Goal: Task Accomplishment & Management: Use online tool/utility

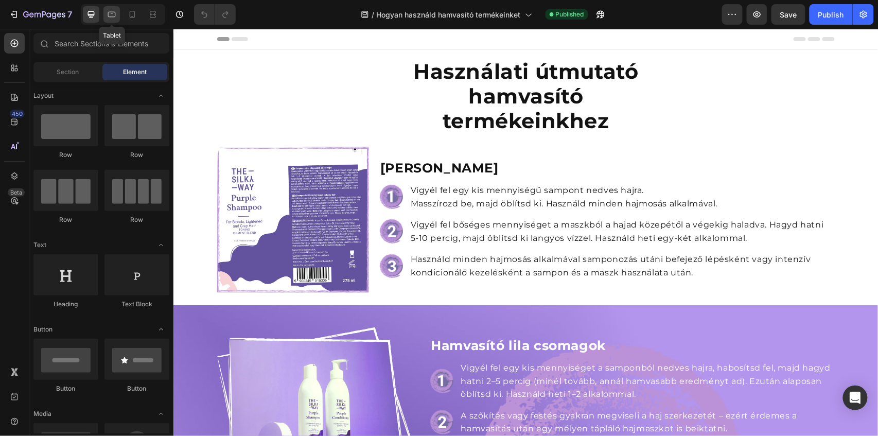
click at [114, 19] on icon at bounding box center [112, 14] width 10 height 10
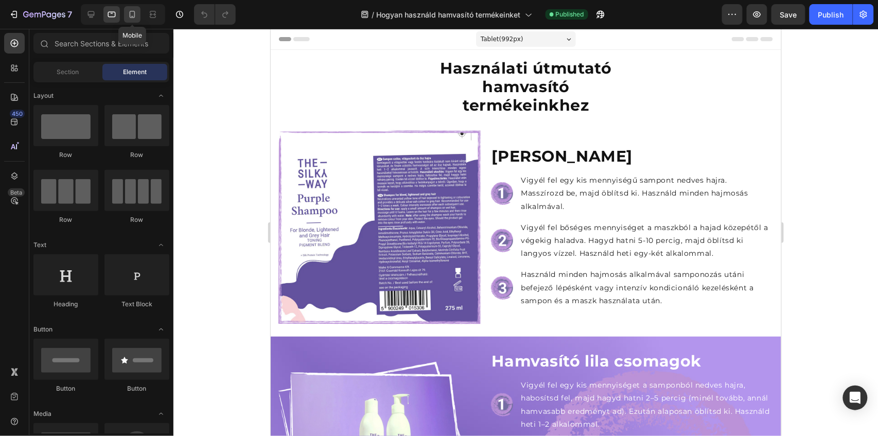
click at [137, 18] on icon at bounding box center [132, 14] width 10 height 10
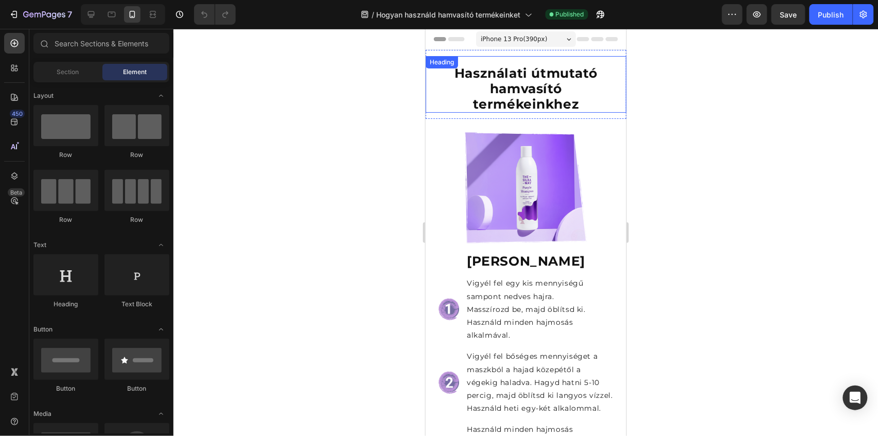
click at [544, 94] on strong "Használati útmutató hamvasító termékeinkhez" at bounding box center [525, 88] width 143 height 46
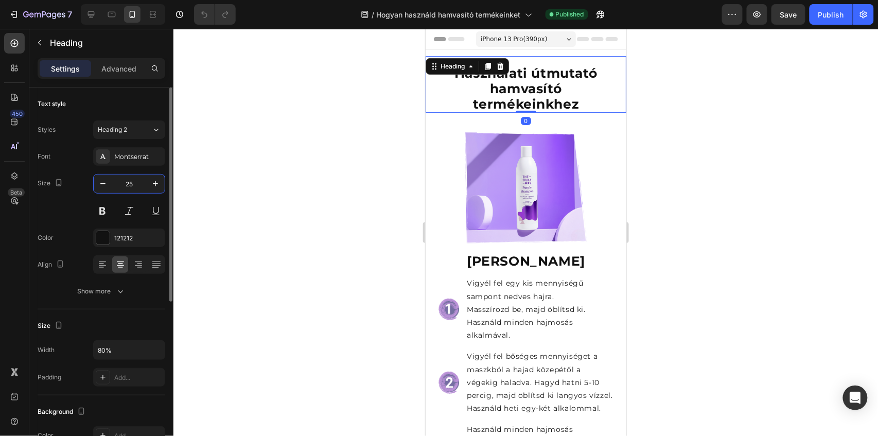
click at [138, 184] on input "25" at bounding box center [129, 183] width 34 height 19
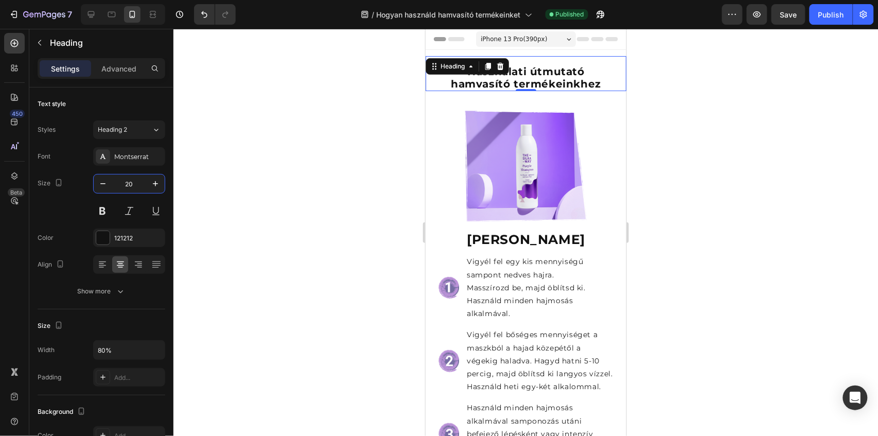
type input "20"
click at [757, 137] on div at bounding box center [525, 232] width 705 height 407
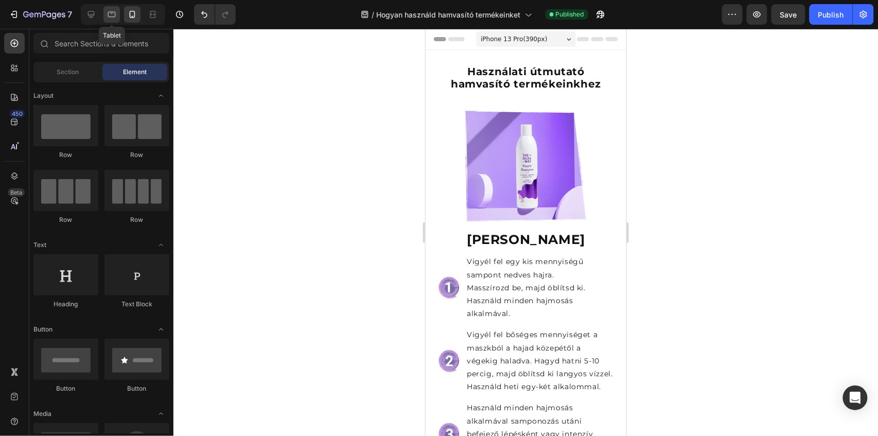
click at [111, 15] on icon at bounding box center [112, 14] width 10 height 10
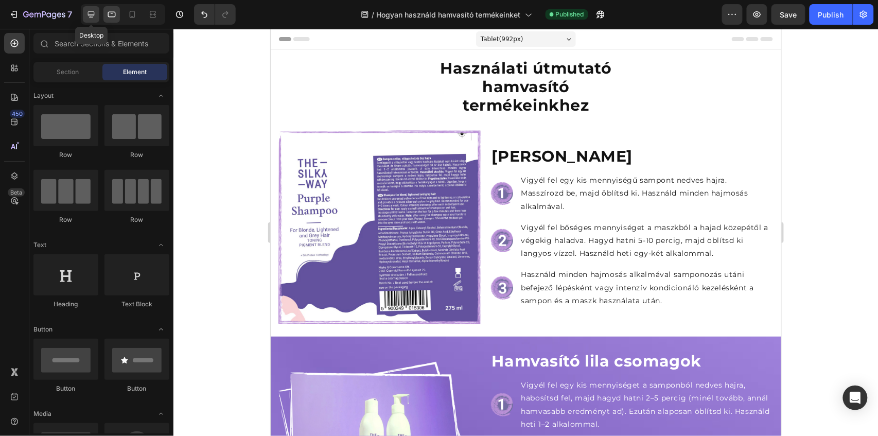
click at [89, 16] on icon at bounding box center [91, 14] width 10 height 10
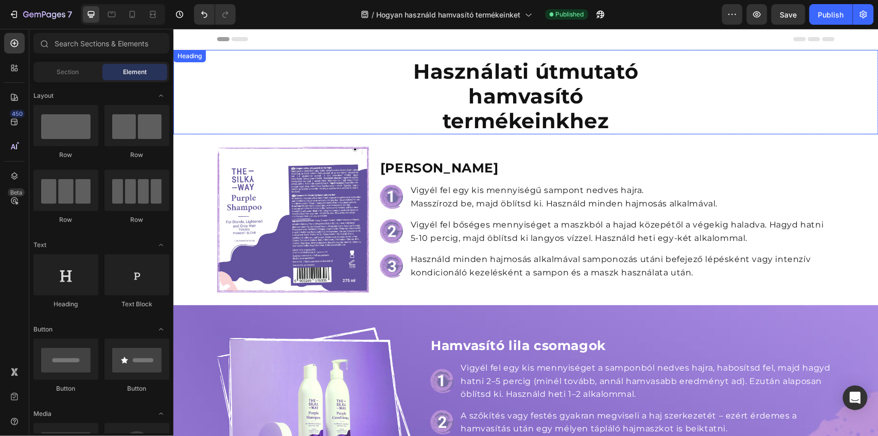
click at [496, 110] on strong "Használati útmutató hamvasító termékeinkhez" at bounding box center [525, 95] width 225 height 75
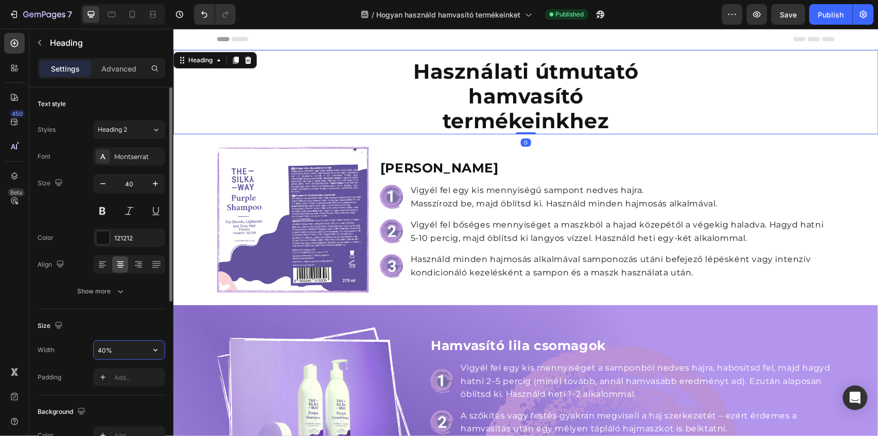
click at [102, 351] on input "40%" at bounding box center [129, 350] width 71 height 19
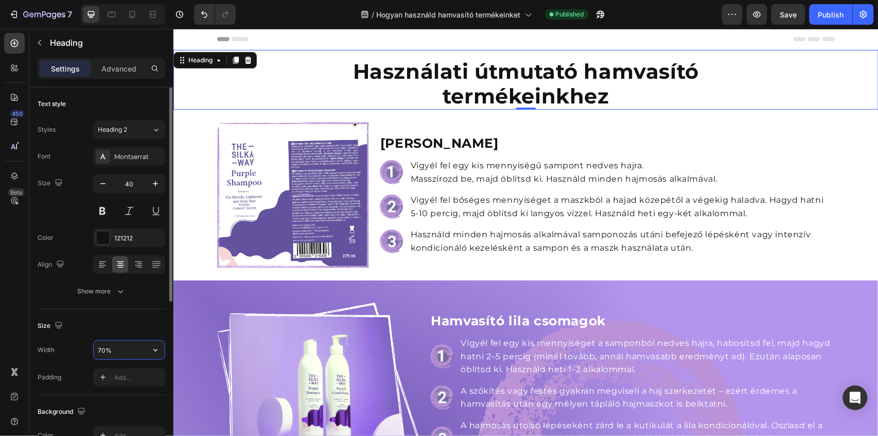
drag, startPoint x: 103, startPoint y: 351, endPoint x: 88, endPoint y: 350, distance: 15.5
click at [88, 350] on div "Width 70%" at bounding box center [102, 350] width 128 height 20
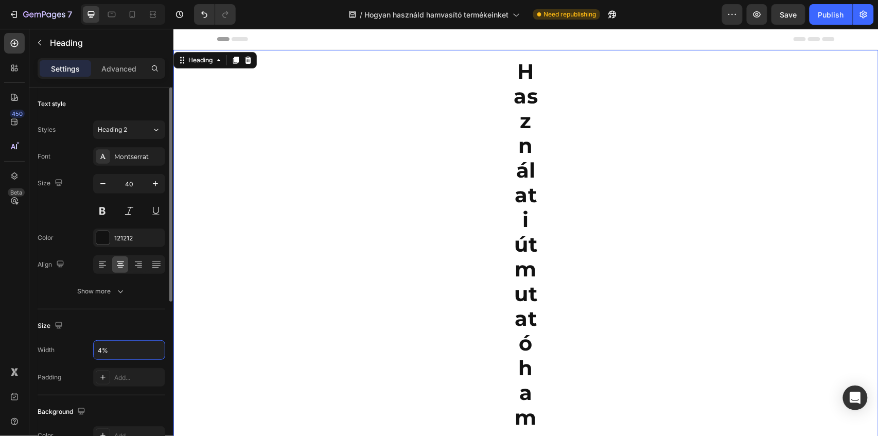
type input "45%"
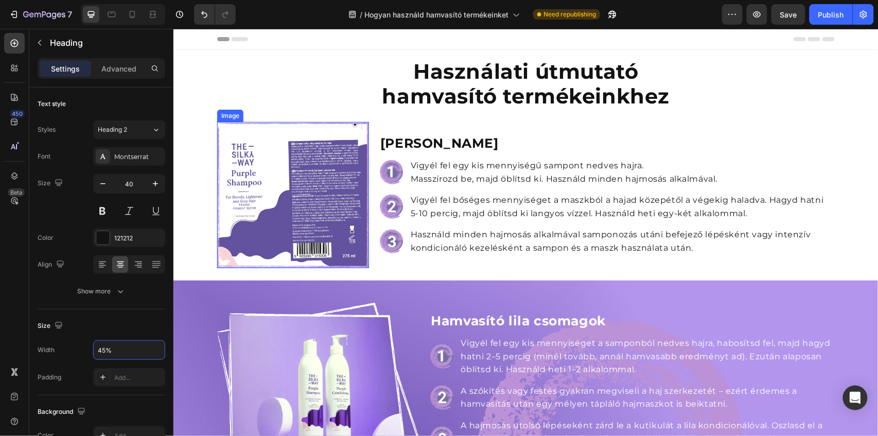
click at [307, 213] on img at bounding box center [293, 194] width 152 height 146
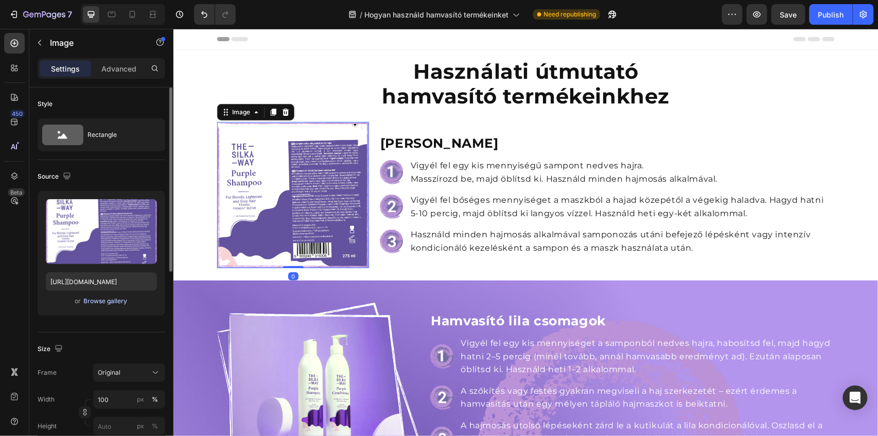
click at [92, 301] on div "Browse gallery" at bounding box center [106, 300] width 44 height 9
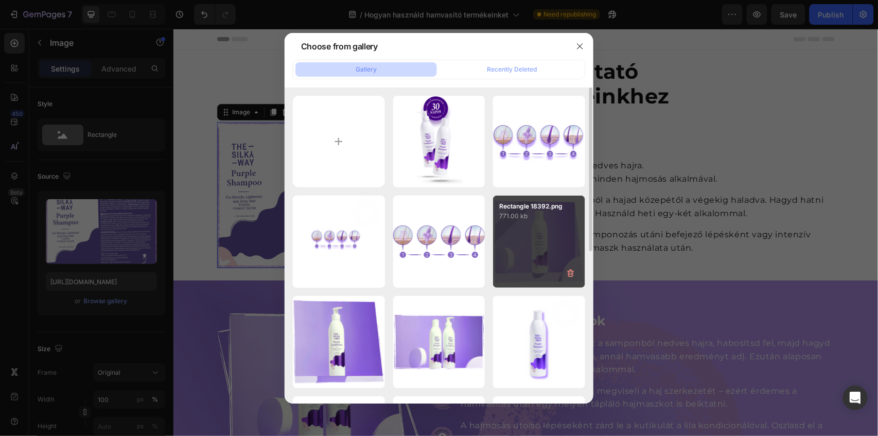
click at [553, 234] on div "Rectangle 18392.png 771.00 kb" at bounding box center [539, 242] width 92 height 92
type input "https://cdn.shopify.com/s/files/1/0492/9470/4796/files/gempages_490611713016595…"
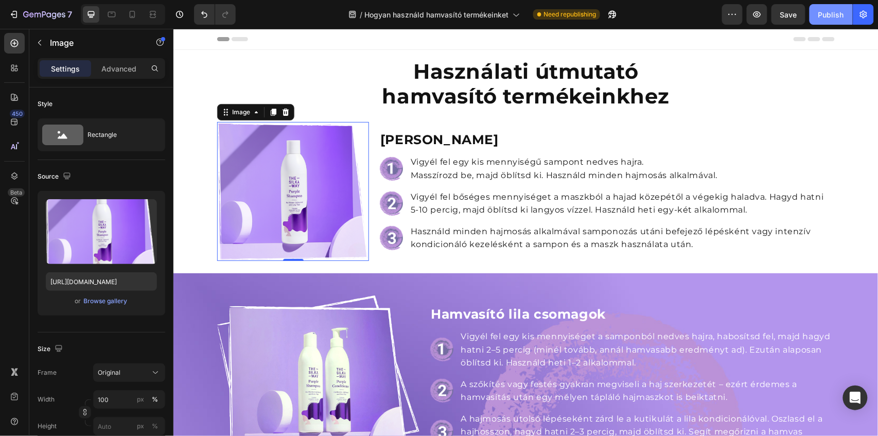
click at [831, 14] on div "Publish" at bounding box center [831, 14] width 26 height 11
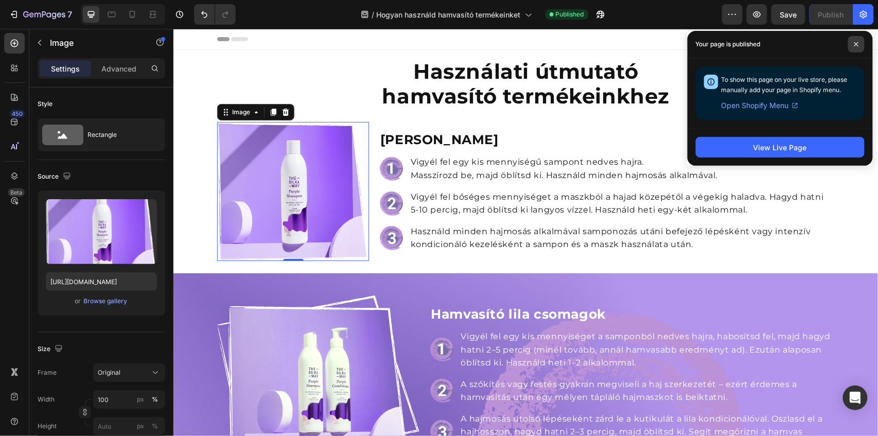
click at [862, 44] on span at bounding box center [856, 44] width 16 height 16
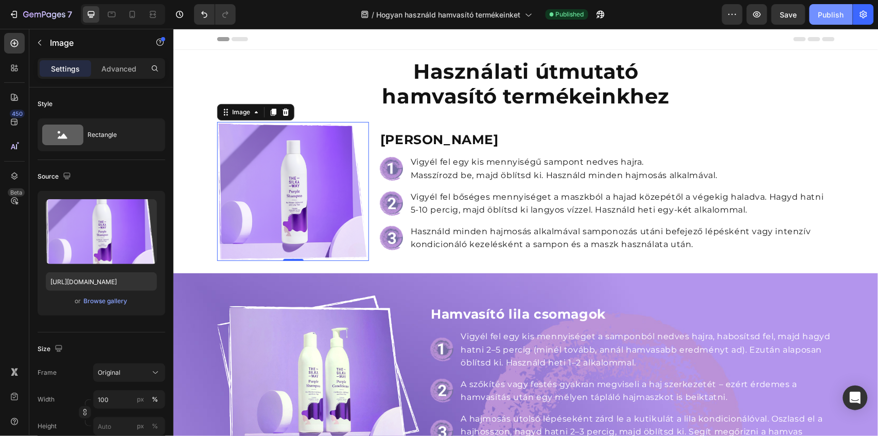
click at [822, 16] on div "Publish" at bounding box center [831, 14] width 26 height 11
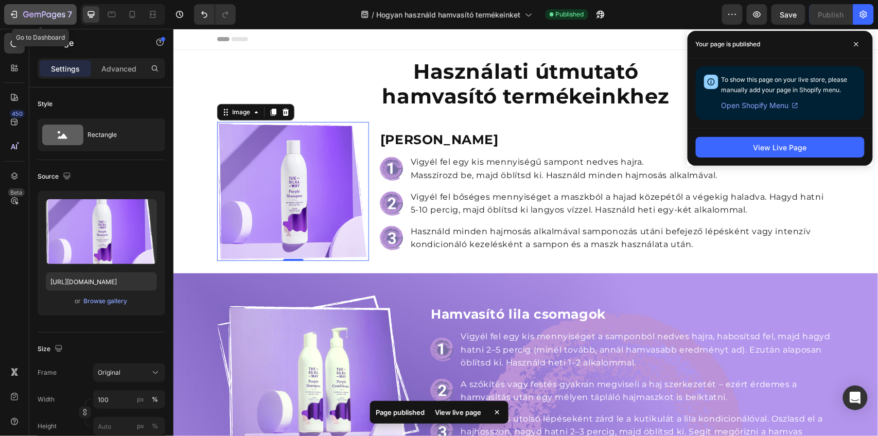
click at [41, 13] on icon "button" at bounding box center [44, 15] width 42 height 9
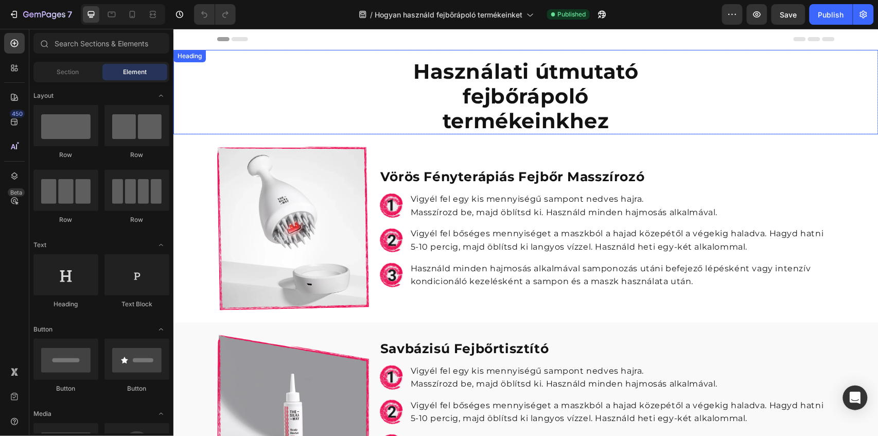
click at [554, 100] on strong "Használati útmutató fejbőrápoló termékeinkhez" at bounding box center [525, 95] width 225 height 75
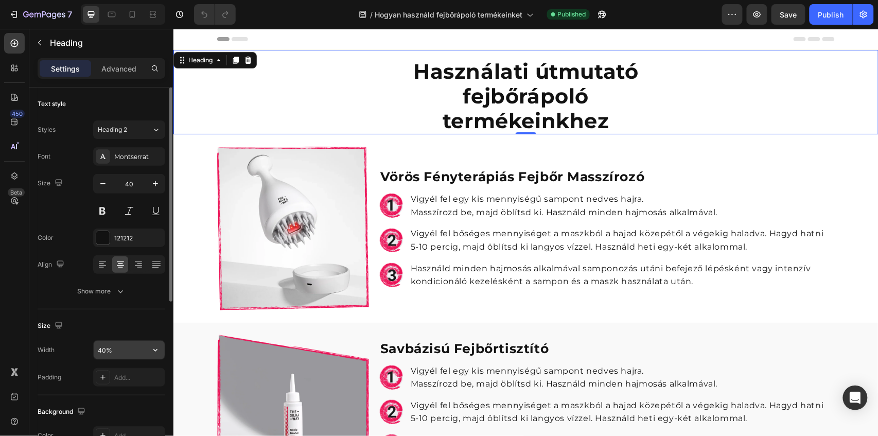
click at [107, 352] on input "40%" at bounding box center [129, 350] width 71 height 19
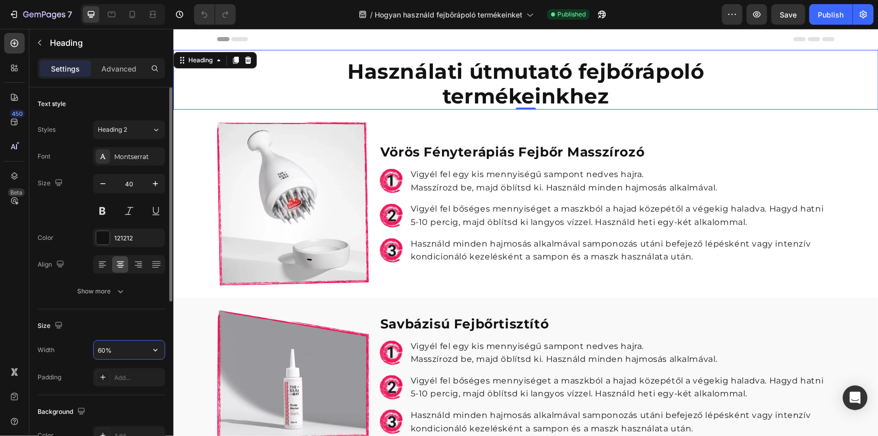
drag, startPoint x: 106, startPoint y: 352, endPoint x: 84, endPoint y: 350, distance: 21.8
click at [84, 350] on div "Width 60%" at bounding box center [102, 350] width 128 height 20
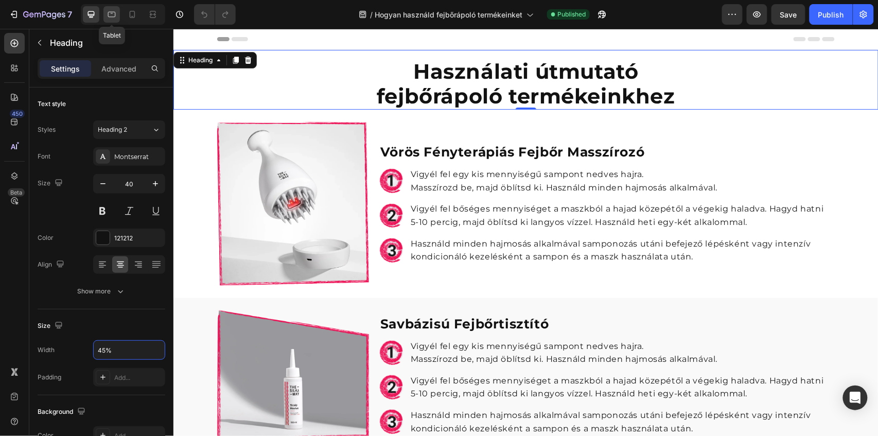
type input "45%"
click at [112, 16] on icon at bounding box center [112, 15] width 8 height 6
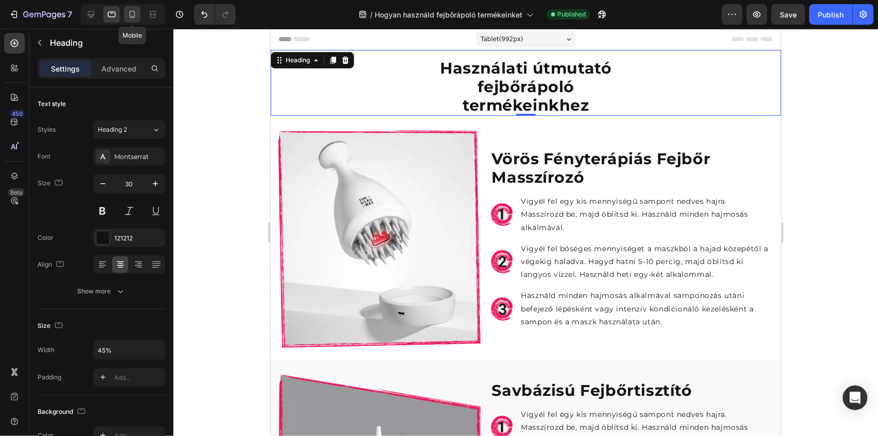
click at [131, 16] on icon at bounding box center [132, 14] width 10 height 10
type input "25"
type input "80%"
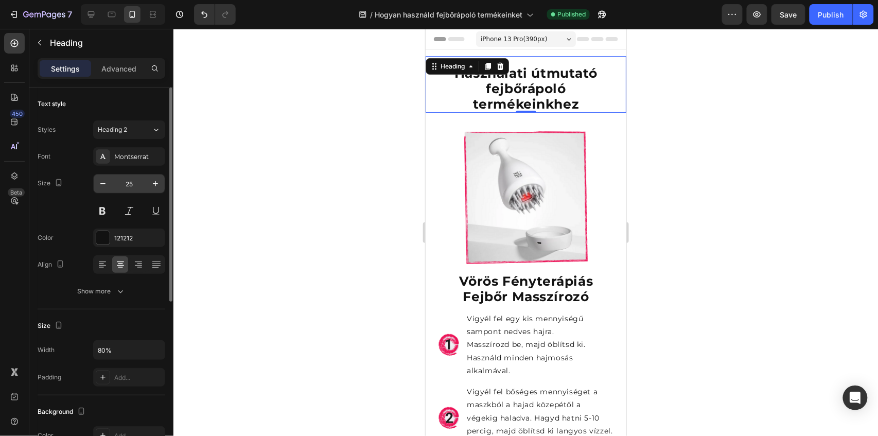
click at [137, 182] on input "25" at bounding box center [129, 183] width 34 height 19
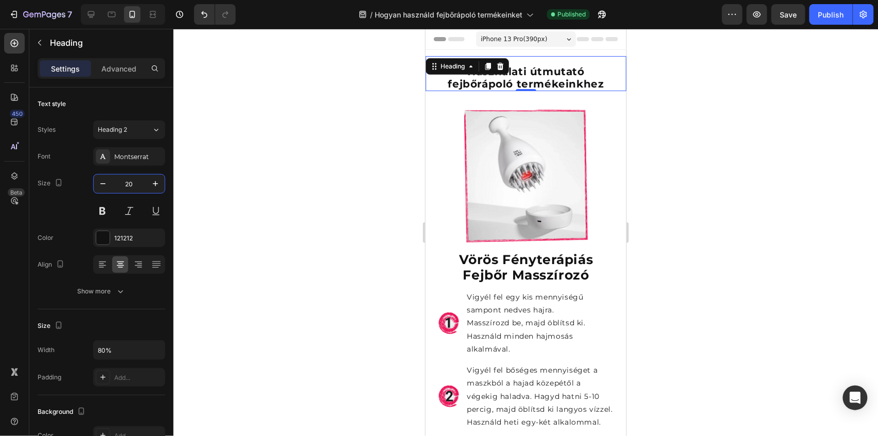
type input "20"
click at [340, 226] on div at bounding box center [525, 232] width 705 height 407
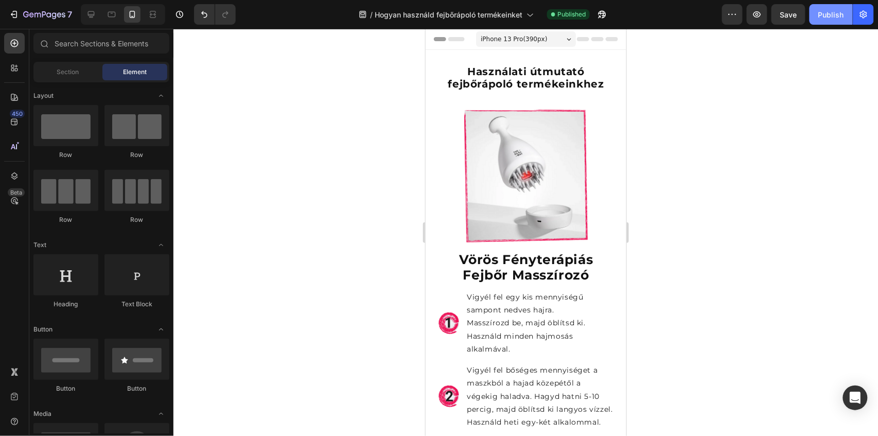
click at [828, 18] on div "Publish" at bounding box center [831, 14] width 26 height 11
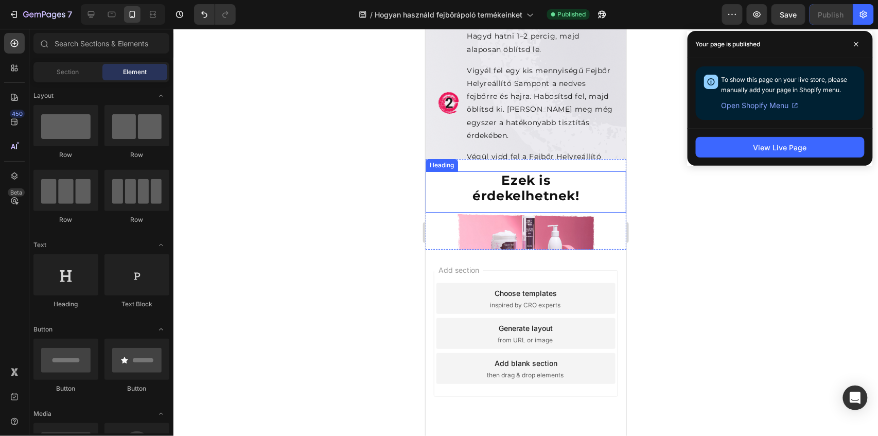
scroll to position [1207, 0]
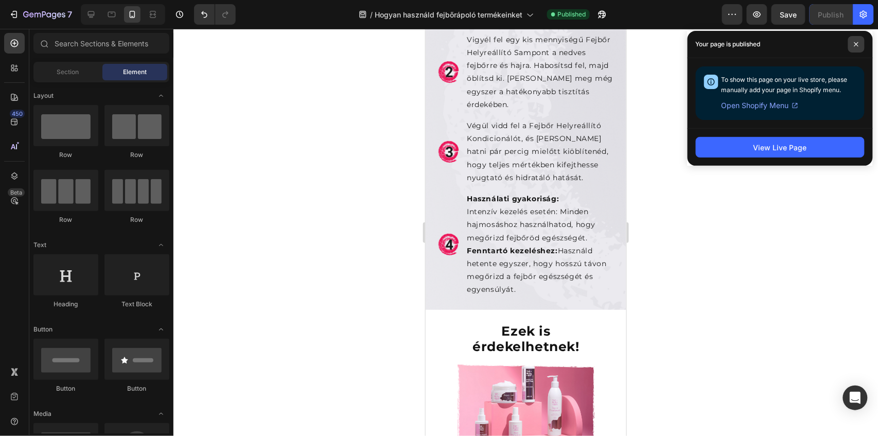
click at [856, 46] on icon at bounding box center [856, 44] width 5 height 5
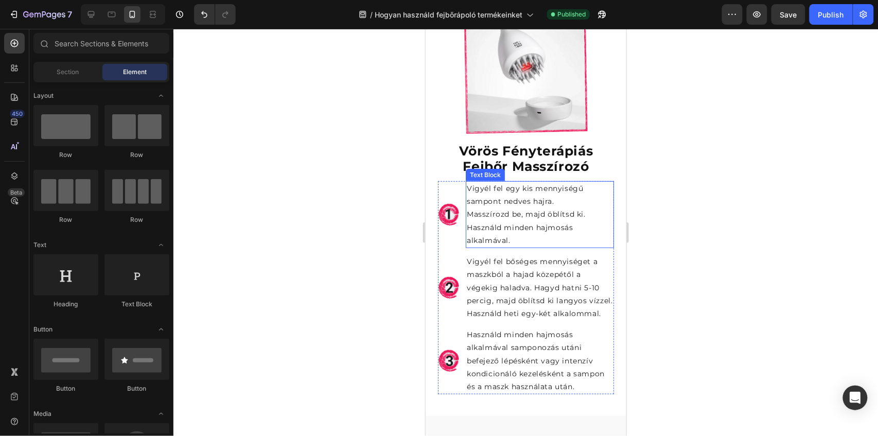
scroll to position [0, 0]
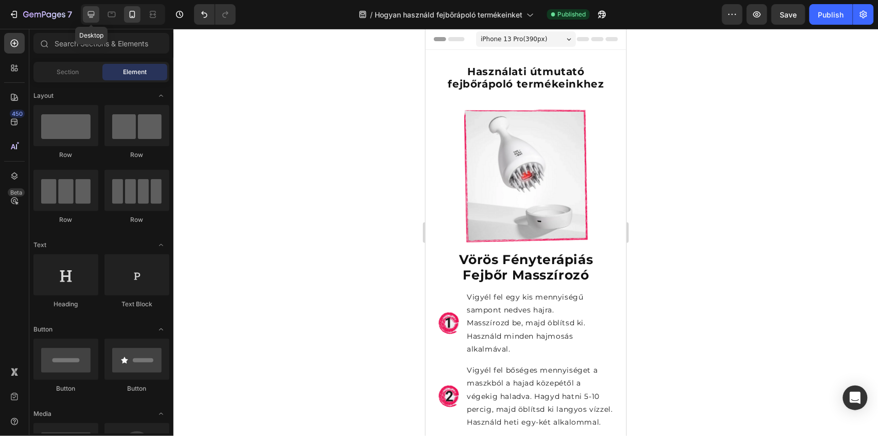
click at [92, 15] on icon at bounding box center [91, 14] width 10 height 10
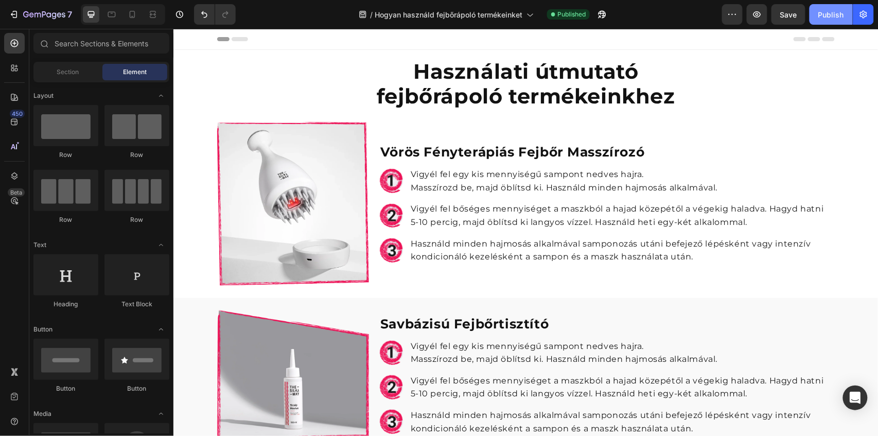
click at [830, 21] on button "Publish" at bounding box center [831, 14] width 43 height 21
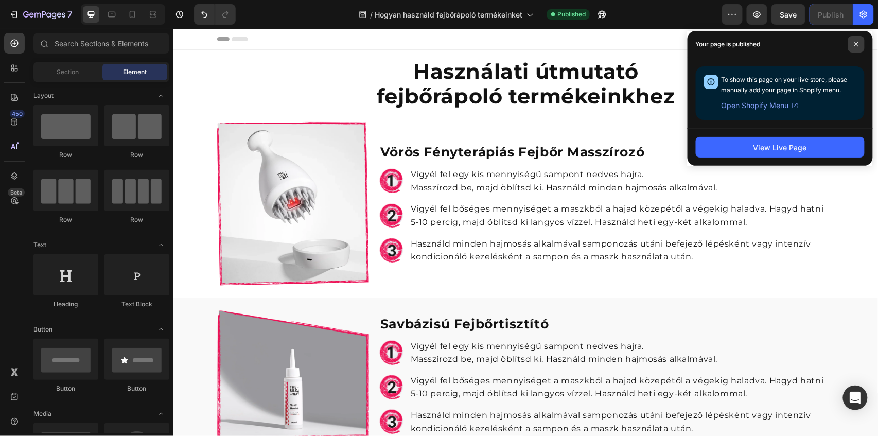
click at [855, 45] on icon at bounding box center [856, 44] width 4 height 4
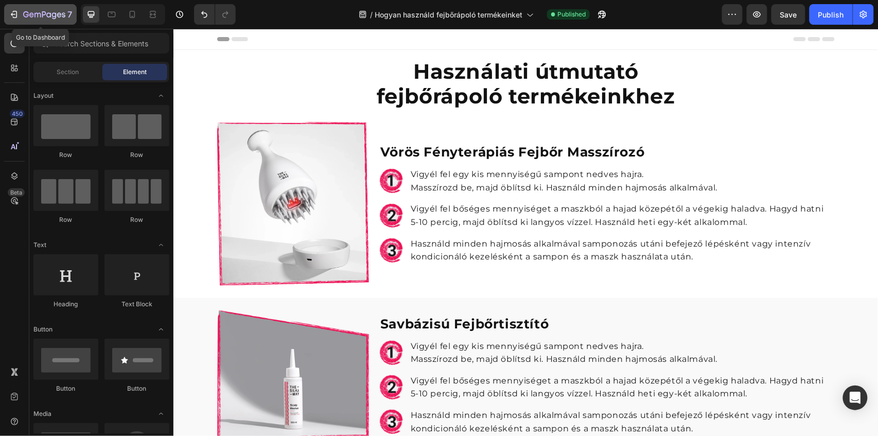
click at [35, 13] on icon "button" at bounding box center [37, 15] width 6 height 5
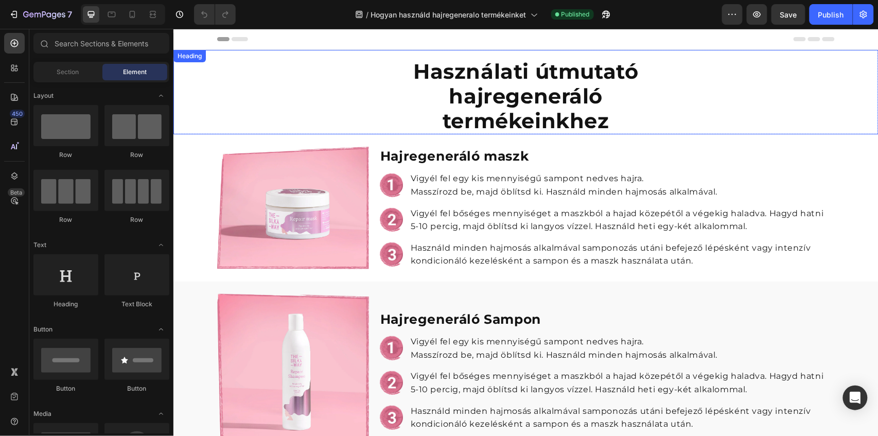
click at [585, 89] on strong "Használati útmutató hajregeneráló termékeinkhez" at bounding box center [525, 95] width 225 height 75
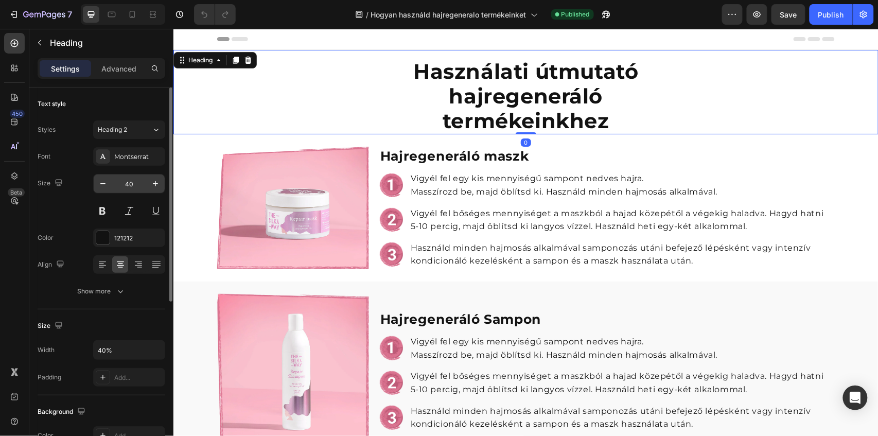
click at [134, 184] on input "40" at bounding box center [129, 183] width 34 height 19
click at [105, 355] on input "40%" at bounding box center [129, 350] width 71 height 19
click at [160, 347] on icon "button" at bounding box center [155, 350] width 10 height 10
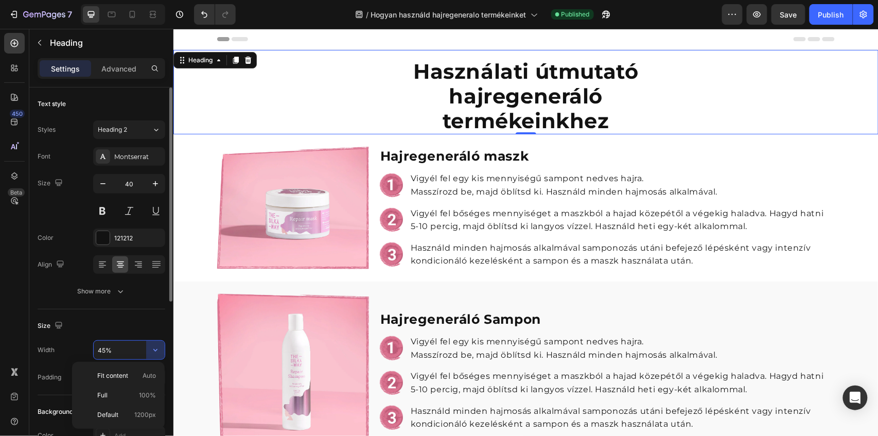
click at [105, 348] on input "45%" at bounding box center [129, 350] width 71 height 19
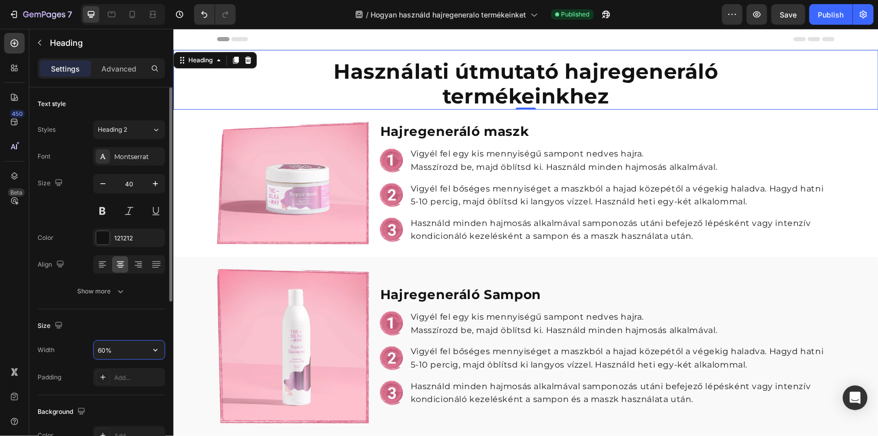
click at [104, 348] on input "60%" at bounding box center [129, 350] width 71 height 19
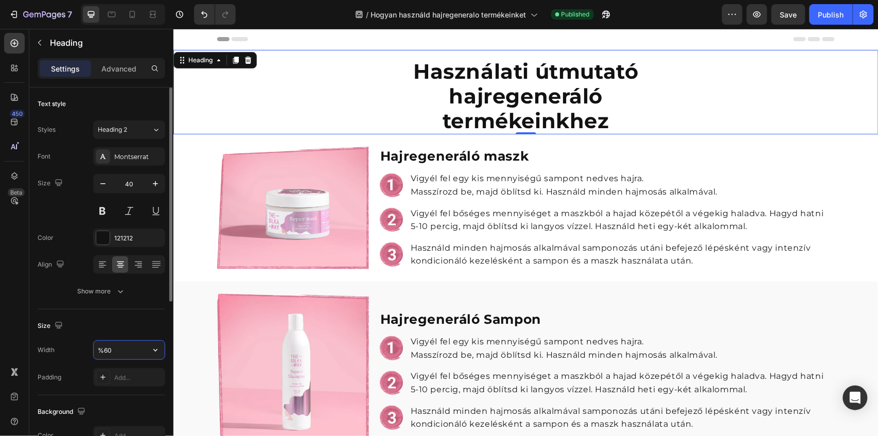
drag, startPoint x: 113, startPoint y: 347, endPoint x: 93, endPoint y: 347, distance: 20.1
click at [93, 347] on div "%60" at bounding box center [129, 350] width 72 height 20
click at [120, 348] on input "%60" at bounding box center [129, 350] width 71 height 19
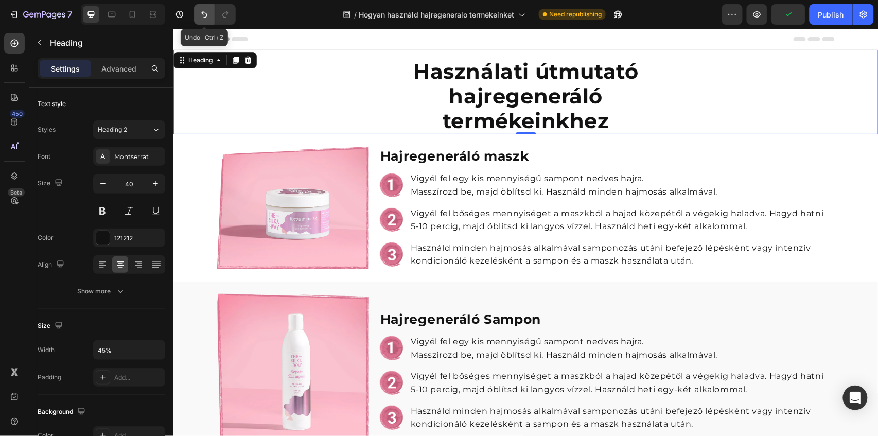
click at [207, 14] on icon "Undo/Redo" at bounding box center [204, 14] width 6 height 7
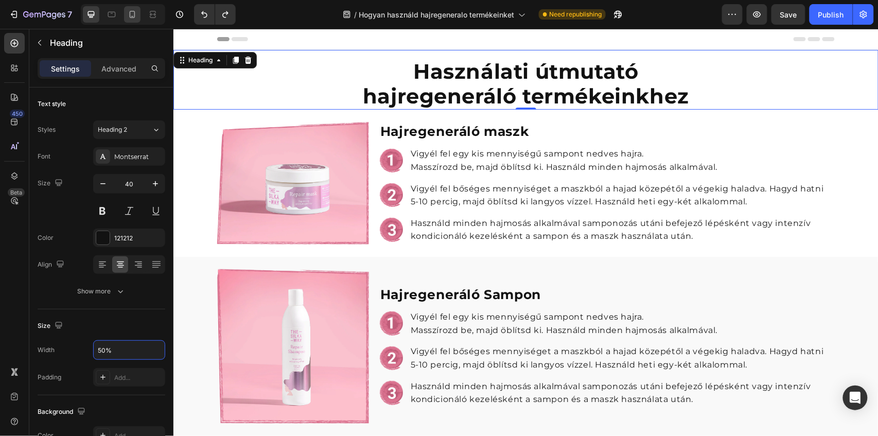
type input "50%"
click at [135, 15] on icon at bounding box center [133, 14] width 6 height 7
type input "25"
type input "90%"
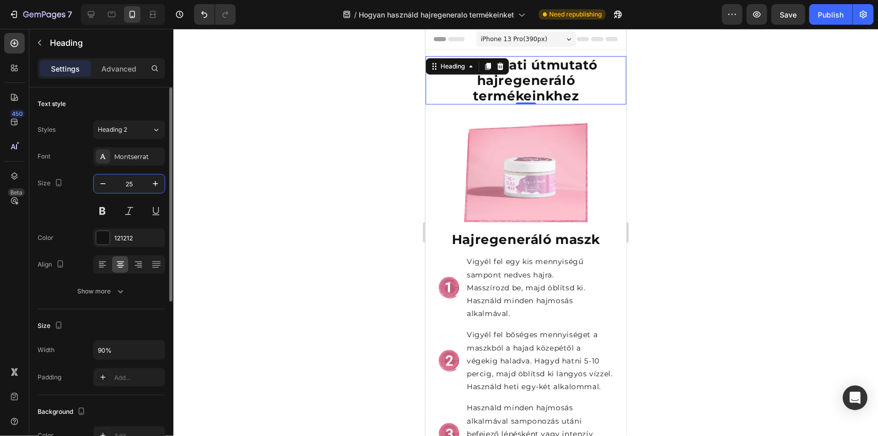
click at [131, 184] on input "25" at bounding box center [129, 183] width 34 height 19
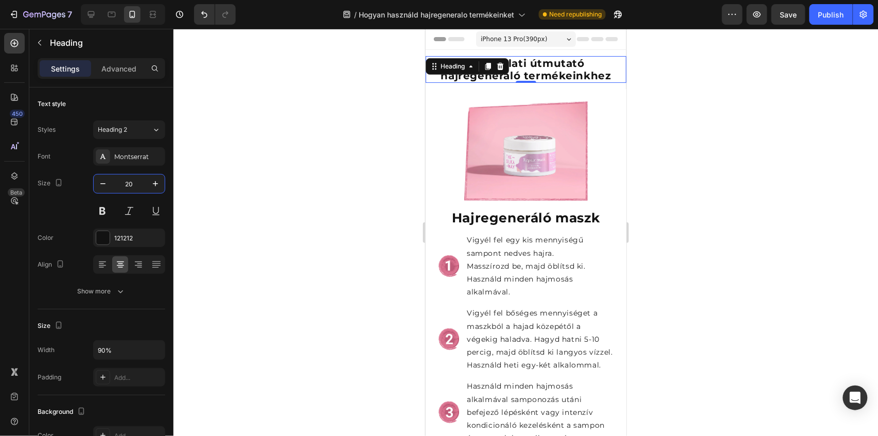
type input "20"
click at [347, 104] on div at bounding box center [525, 232] width 705 height 407
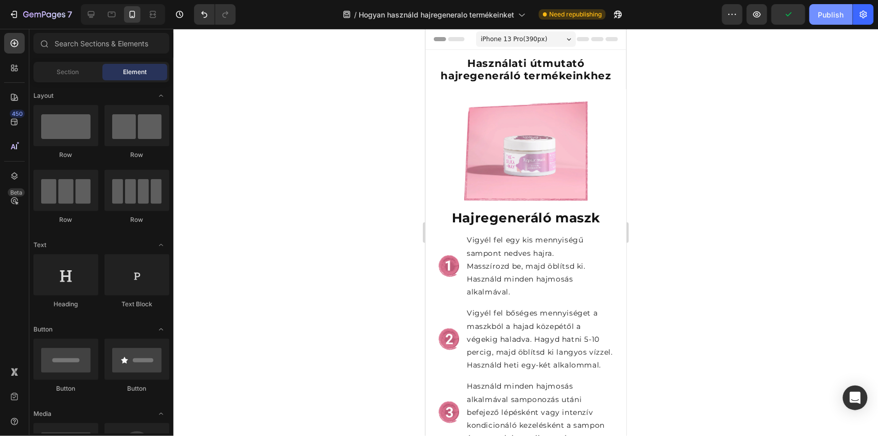
click at [836, 15] on div "Publish" at bounding box center [831, 14] width 26 height 11
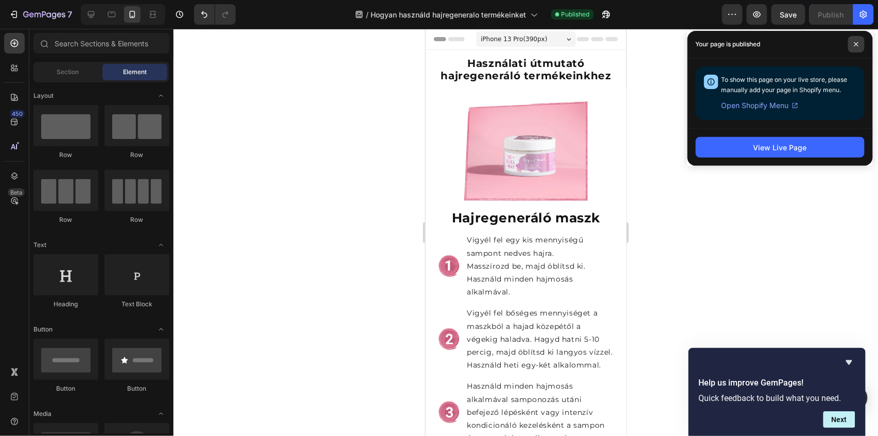
click at [857, 44] on icon at bounding box center [856, 44] width 4 height 4
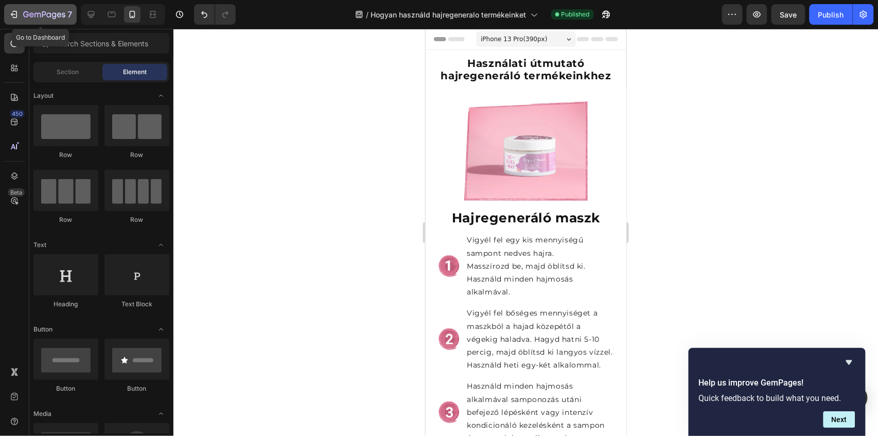
click at [38, 14] on icon "button" at bounding box center [37, 15] width 6 height 5
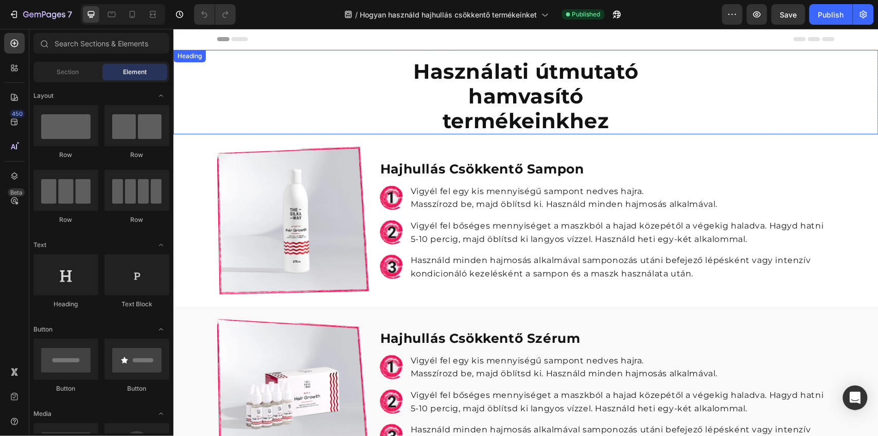
click at [482, 85] on strong "Használati útmutató hamvasító termékeinkhez" at bounding box center [525, 95] width 225 height 75
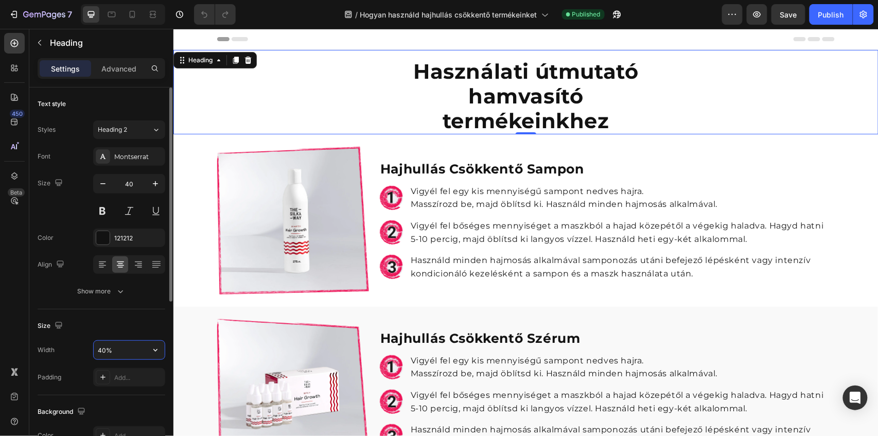
click at [102, 346] on input "40%" at bounding box center [129, 350] width 71 height 19
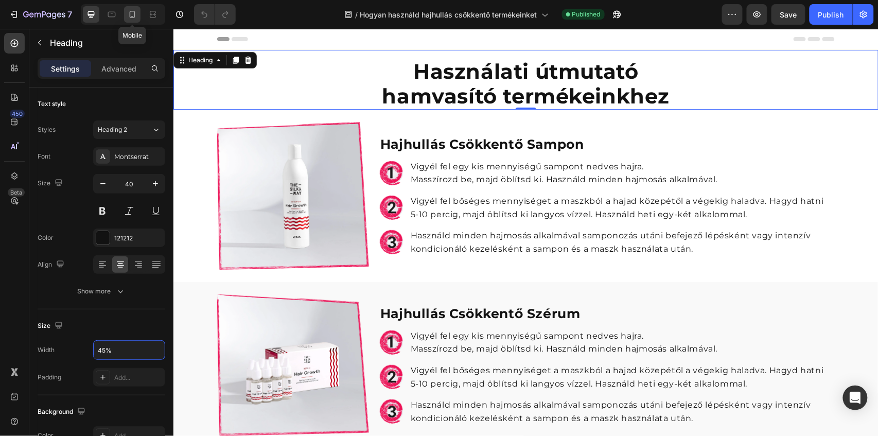
type input "45%"
click at [135, 14] on icon at bounding box center [132, 14] width 10 height 10
type input "25"
type input "90%"
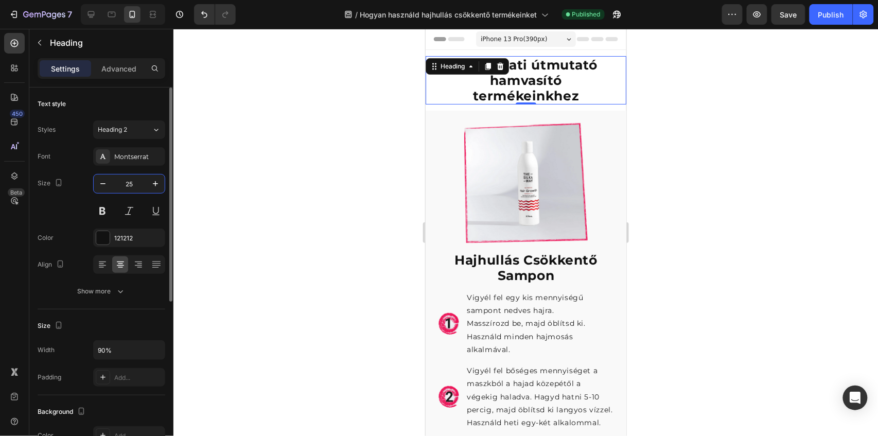
click at [136, 179] on input "25" at bounding box center [129, 183] width 34 height 19
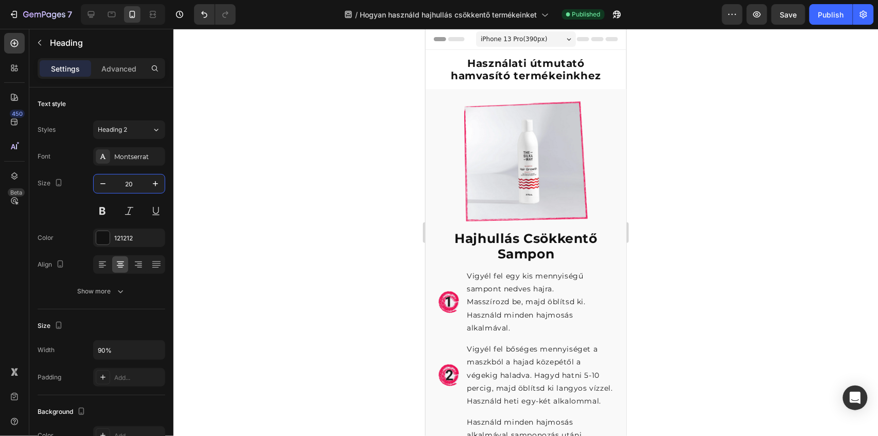
type input "20"
click at [749, 110] on div at bounding box center [525, 232] width 705 height 407
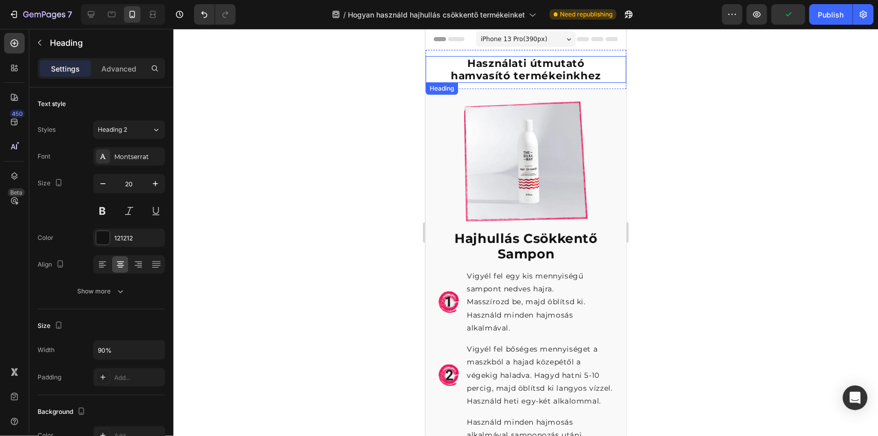
click at [481, 73] on strong "Használati útmutató hamvasító termékeinkhez" at bounding box center [525, 69] width 150 height 25
click at [492, 76] on strong "Használati útmutató hamvasító termékeinkhez" at bounding box center [525, 69] width 150 height 25
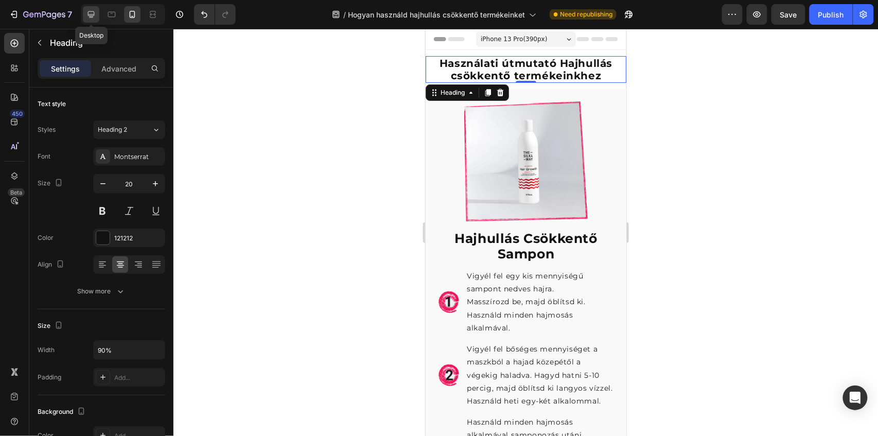
click at [91, 13] on icon at bounding box center [91, 14] width 10 height 10
type input "40"
type input "45%"
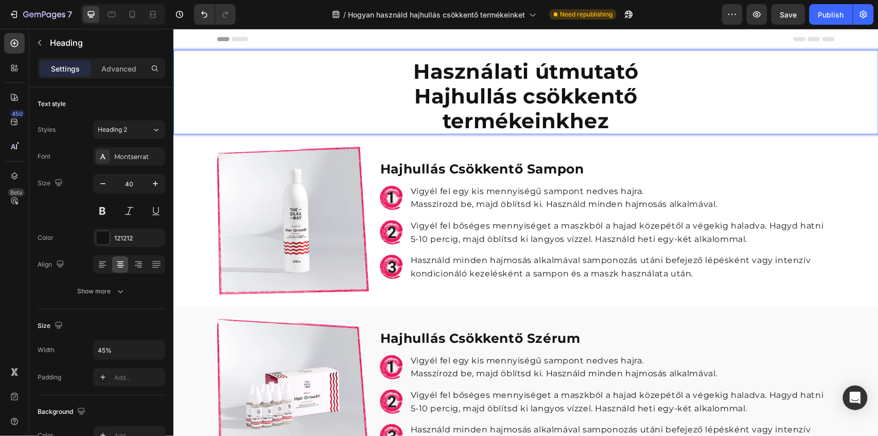
click at [424, 99] on strong "Használati útmutató Hajhullás csökkentő termékeinkhez" at bounding box center [525, 95] width 225 height 75
click at [136, 13] on icon at bounding box center [132, 14] width 10 height 10
type input "20"
type input "90%"
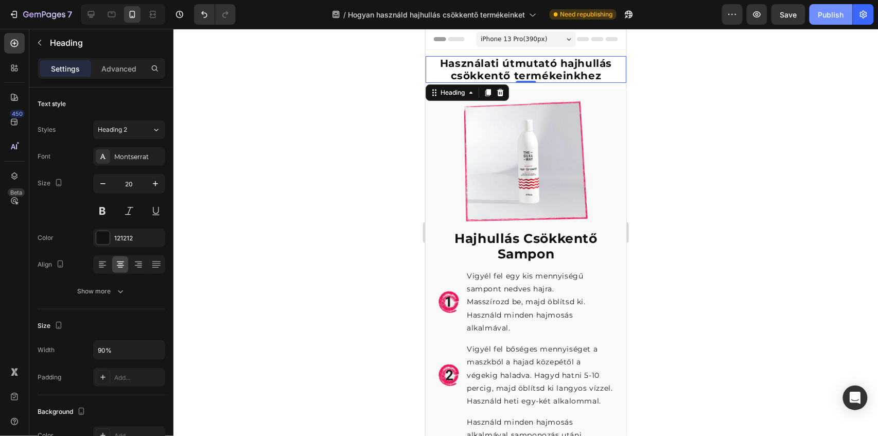
click at [831, 13] on div "Publish" at bounding box center [831, 14] width 26 height 11
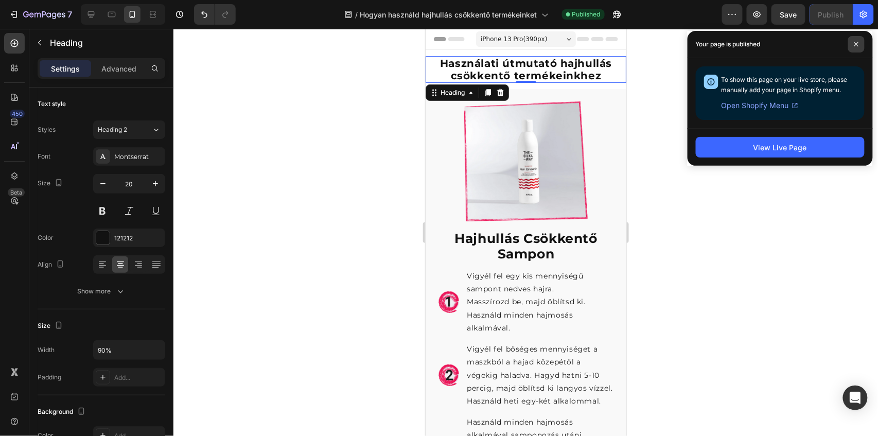
click at [859, 44] on span at bounding box center [856, 44] width 16 height 16
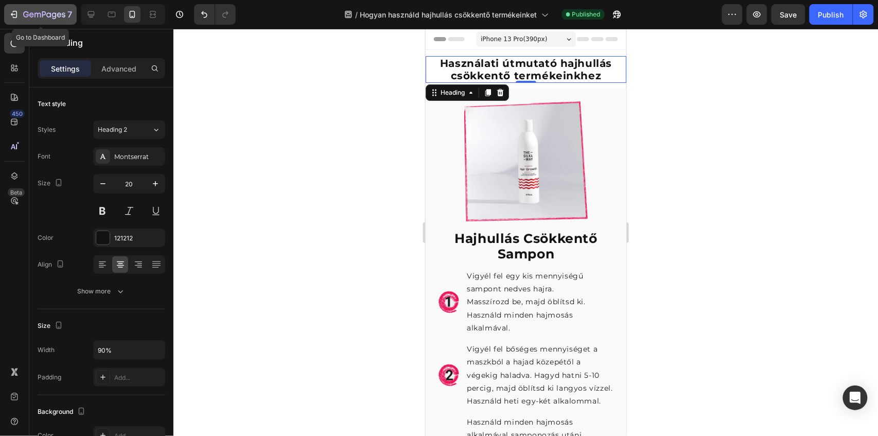
click at [42, 18] on icon "button" at bounding box center [44, 15] width 42 height 9
